Goal: Check status: Check status

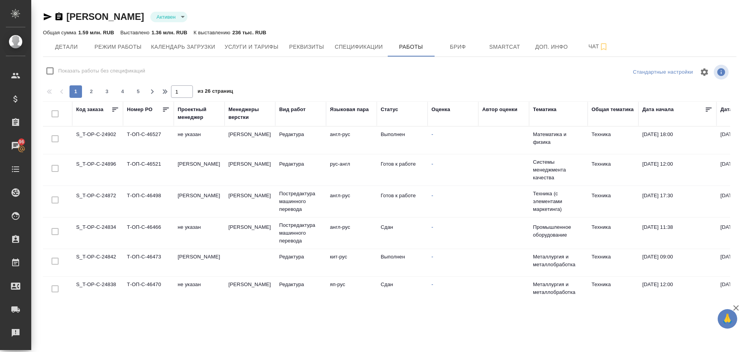
click at [100, 109] on div "Код заказа" at bounding box center [89, 110] width 27 height 8
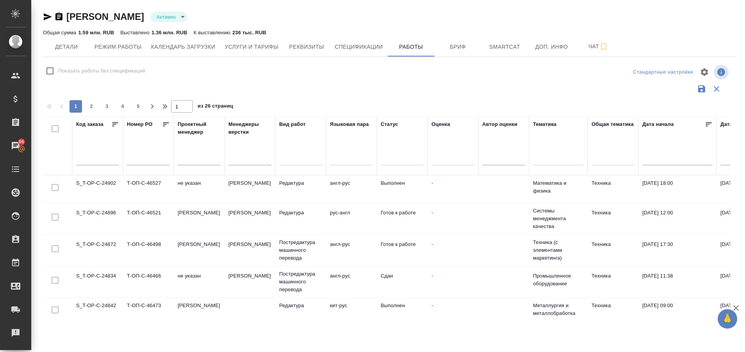
click at [89, 159] on input "text" at bounding box center [97, 159] width 43 height 11
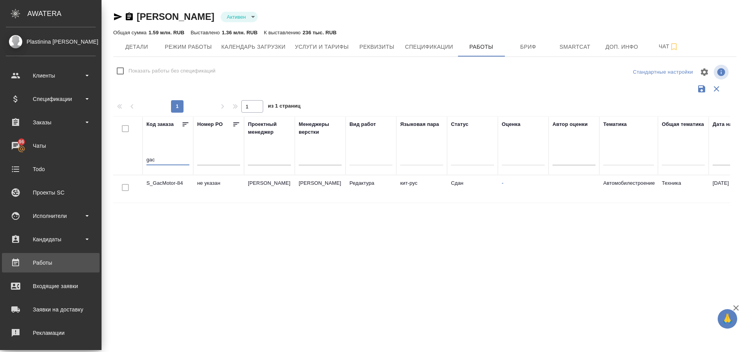
type input "gac"
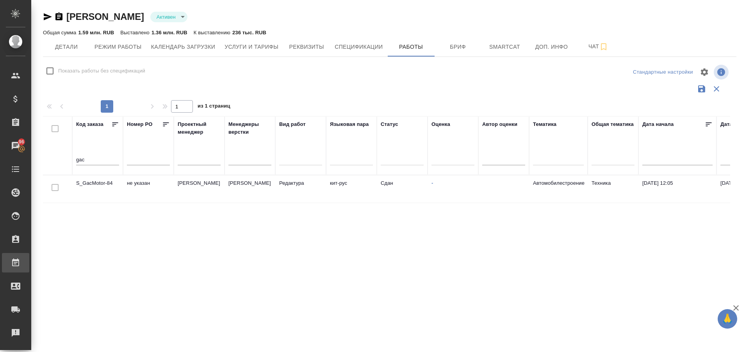
click at [63, 263] on div ".cls-1 fill:#fff; AWATERA Plastinina Anastasia Клиенты Спецификации Заказы 96 Ч…" at bounding box center [372, 176] width 745 height 352
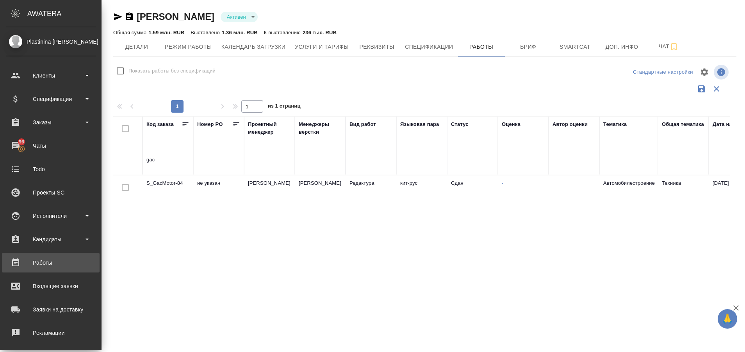
click at [38, 265] on div "Работы" at bounding box center [51, 263] width 90 height 12
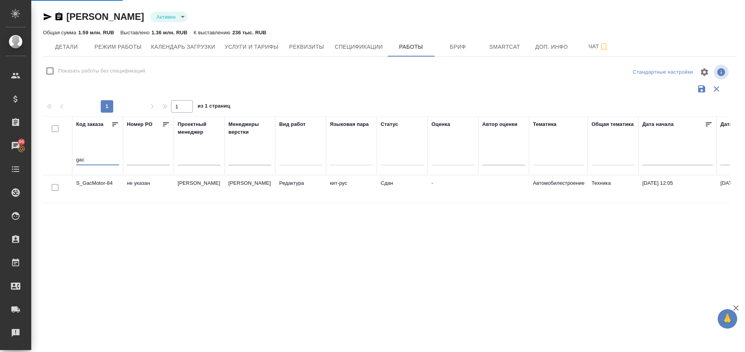
drag, startPoint x: 106, startPoint y: 158, endPoint x: 71, endPoint y: 166, distance: 35.7
click at [71, 166] on tr "Код заказа gac Номер PO Проектный менеджер Менеджеры верстки Вид работ Языковая…" at bounding box center [621, 145] width 1157 height 59
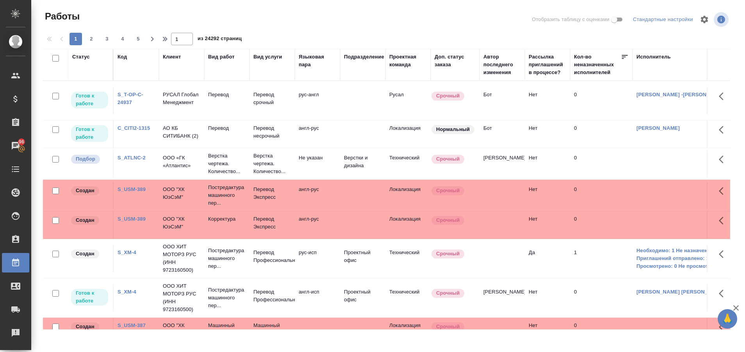
click at [121, 57] on div "Код" at bounding box center [121, 57] width 9 height 8
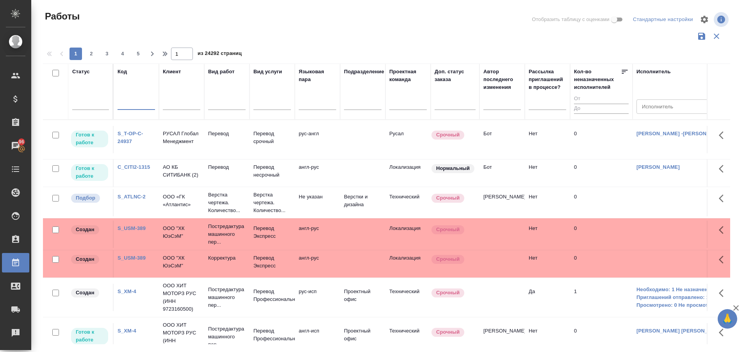
click at [133, 101] on input "text" at bounding box center [135, 105] width 37 height 10
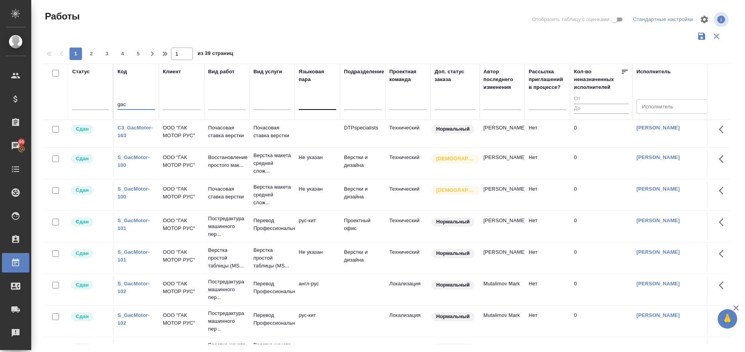
type input "gac"
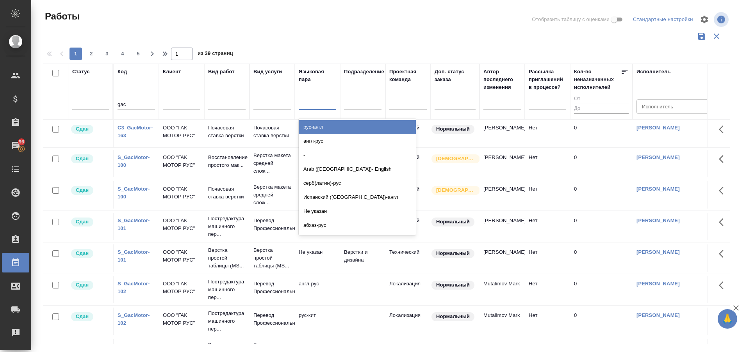
click at [304, 103] on div at bounding box center [317, 101] width 37 height 11
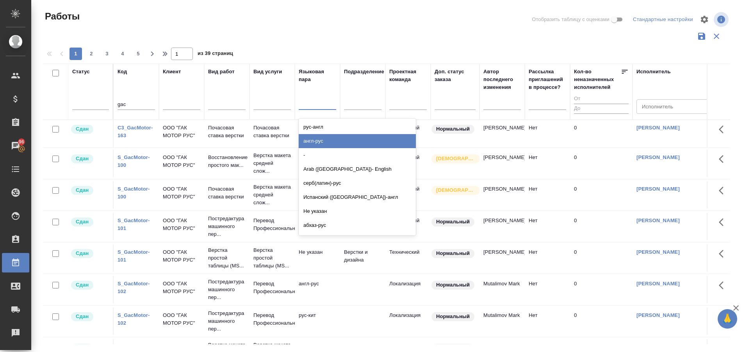
click at [316, 138] on div "англ-рус" at bounding box center [357, 141] width 117 height 14
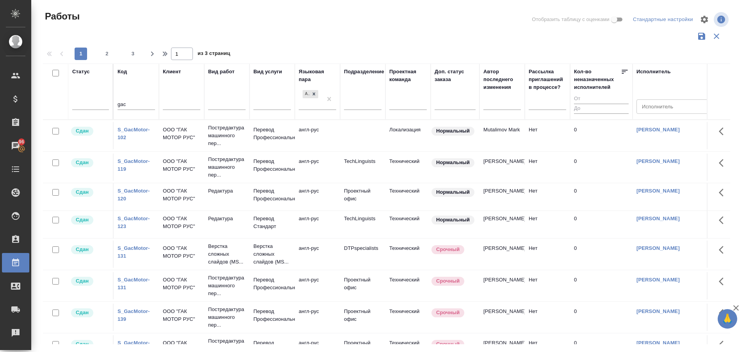
click at [123, 135] on link "S_GacMotor-102" at bounding box center [133, 134] width 32 height 14
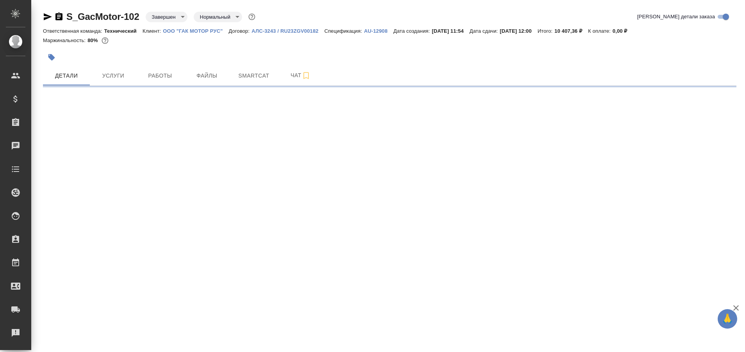
select select "RU"
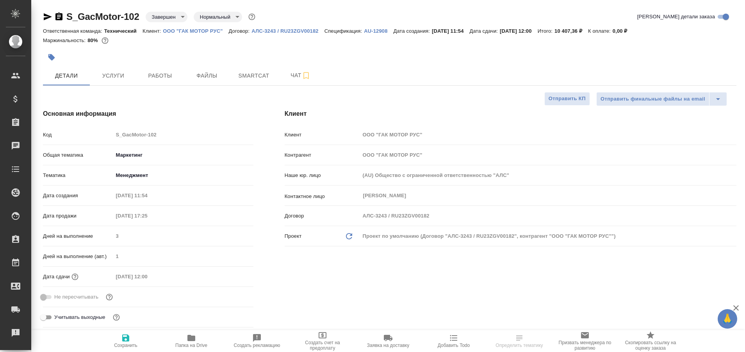
type textarea "x"
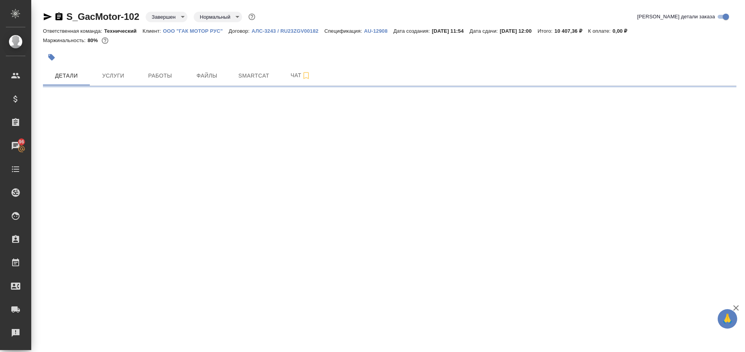
select select "RU"
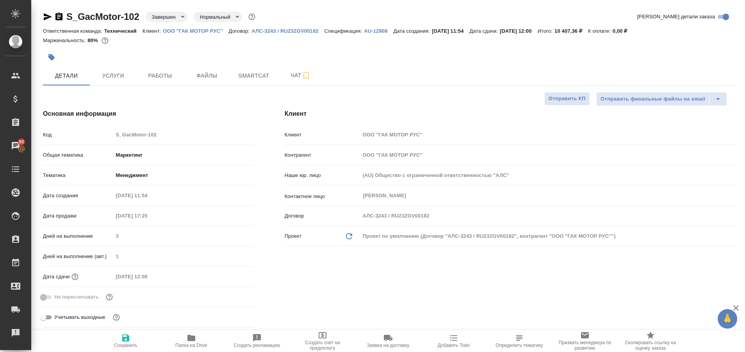
type textarea "x"
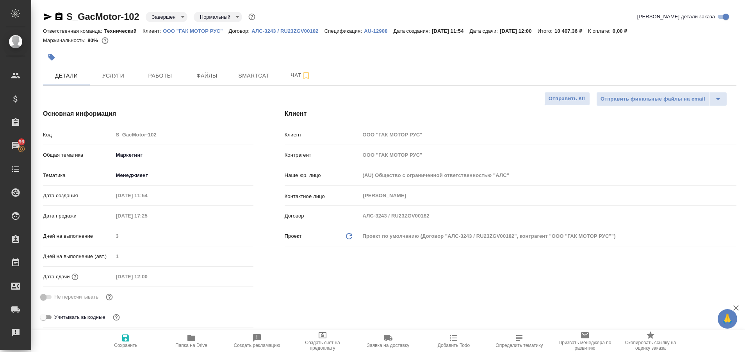
type textarea "x"
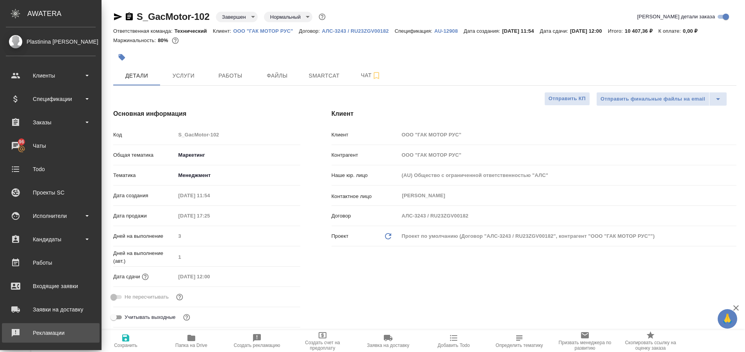
type textarea "x"
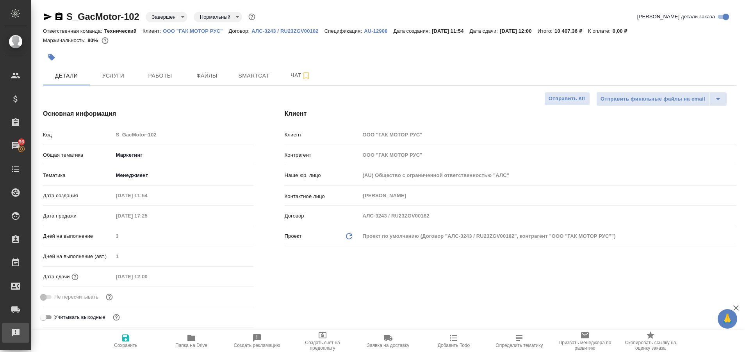
click at [59, 331] on div ".cls-1 fill:#fff; AWATERA Plastinina Anastasia Клиенты Спецификации Заказы 96 Ч…" at bounding box center [372, 176] width 745 height 352
type textarea "x"
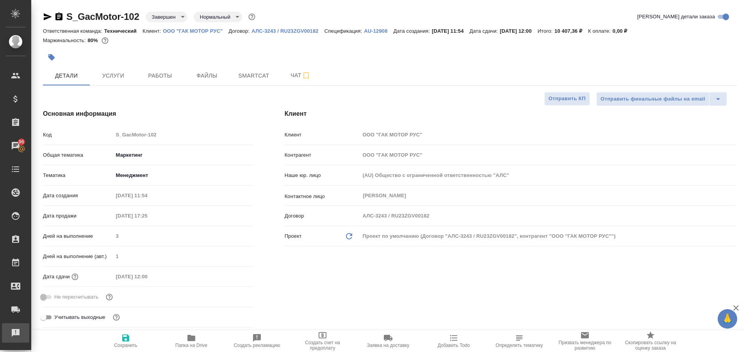
type textarea "x"
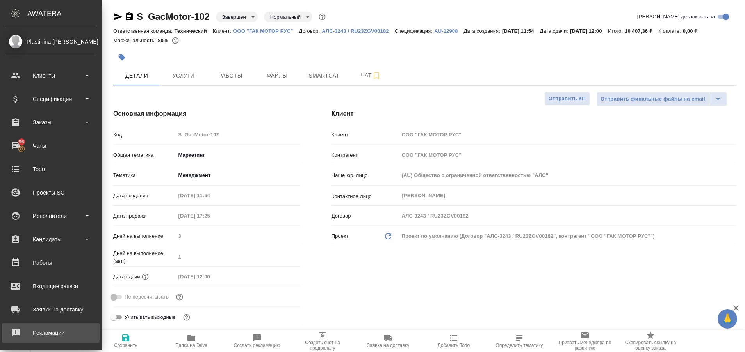
click at [13, 333] on div "Рекламации" at bounding box center [51, 333] width 90 height 12
